Goal: Obtain resource: Obtain resource

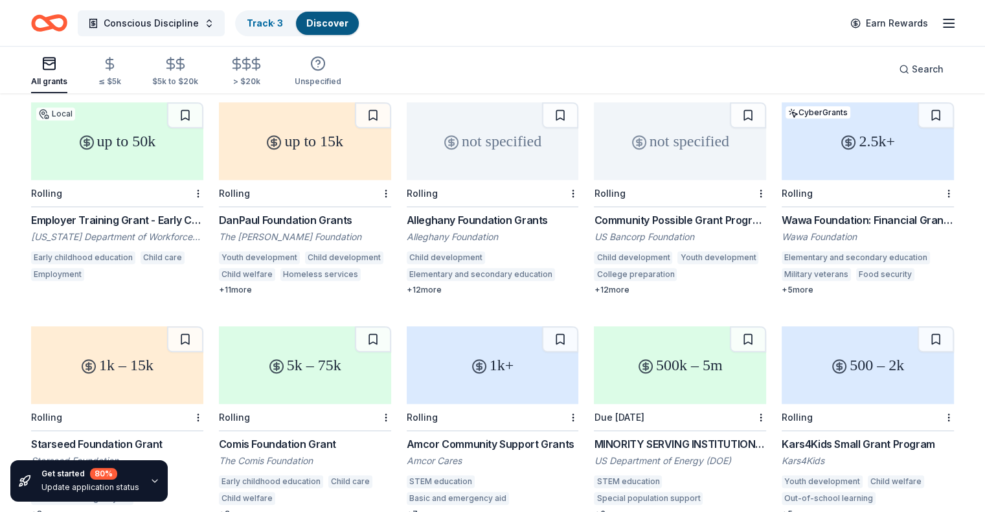
scroll to position [673, 0]
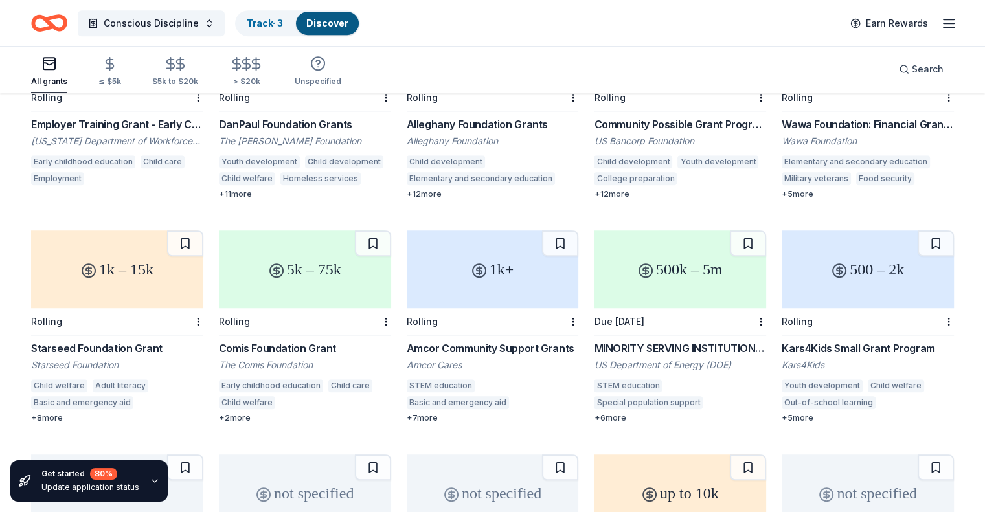
click at [703, 340] on div "MINORITY SERVING INSTITUTIONS PARTNERSHIP PROGRAM (MSIPP) CONSORTIA GRANT PROGR…" at bounding box center [680, 348] width 172 height 16
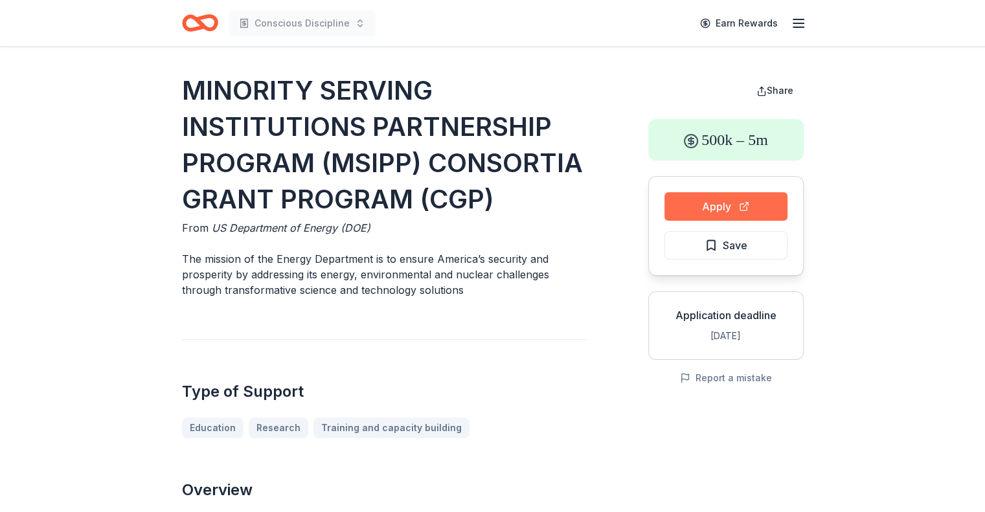
click at [716, 209] on button "Apply" at bounding box center [725, 206] width 123 height 28
click at [715, 198] on button "Apply" at bounding box center [725, 206] width 123 height 28
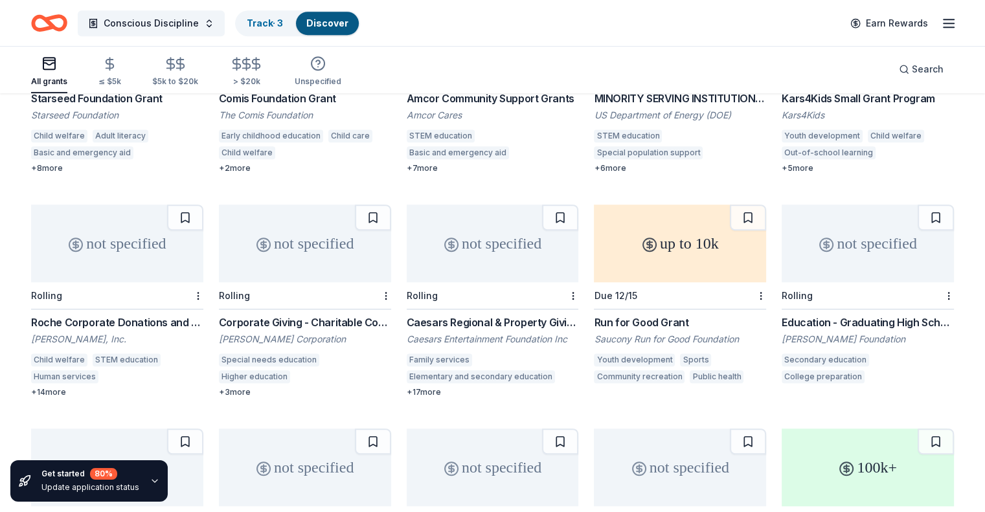
scroll to position [932, 0]
